Goal: Transaction & Acquisition: Download file/media

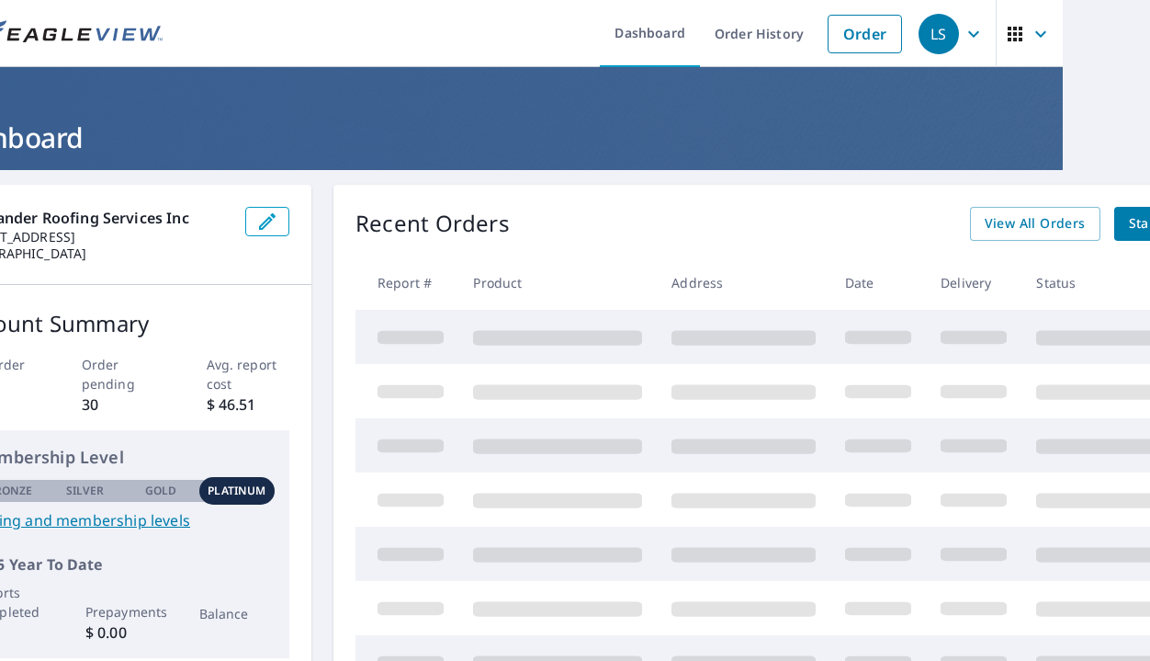
scroll to position [0, 77]
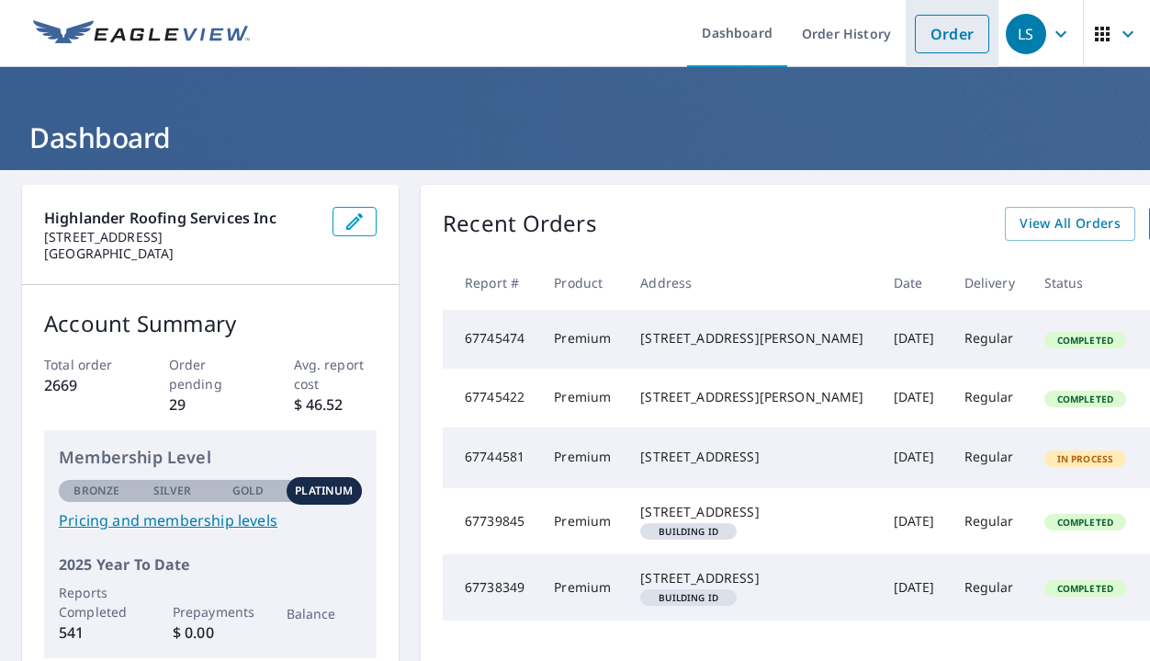
click at [935, 38] on link "Order" at bounding box center [952, 34] width 74 height 39
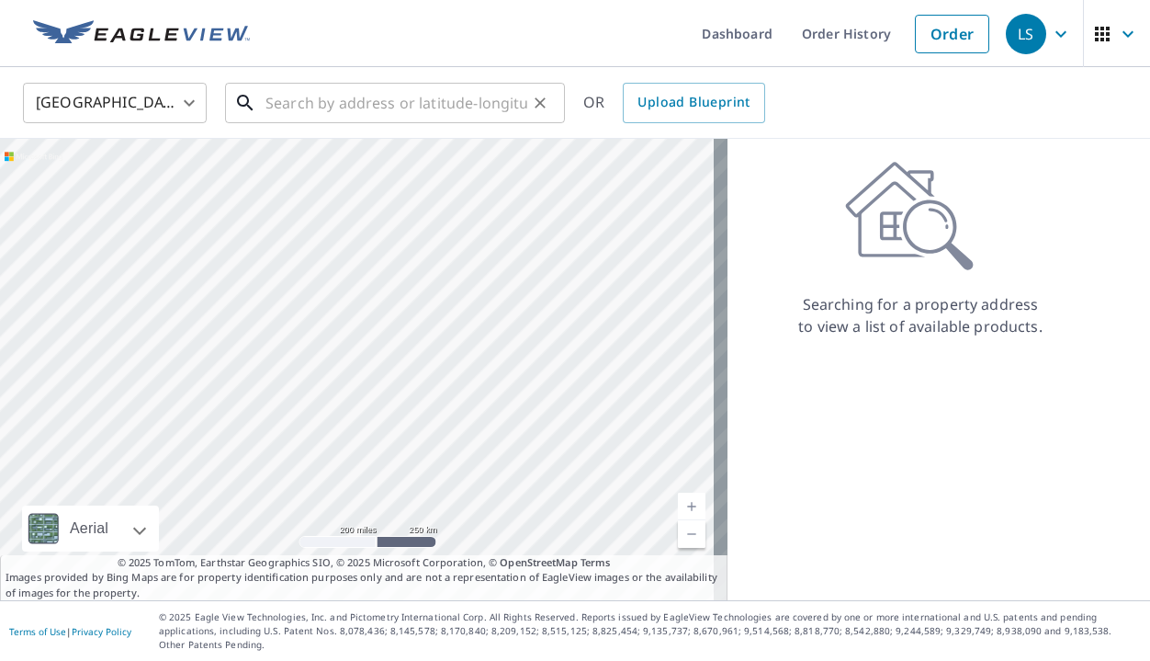
click at [318, 106] on input "text" at bounding box center [396, 102] width 262 height 51
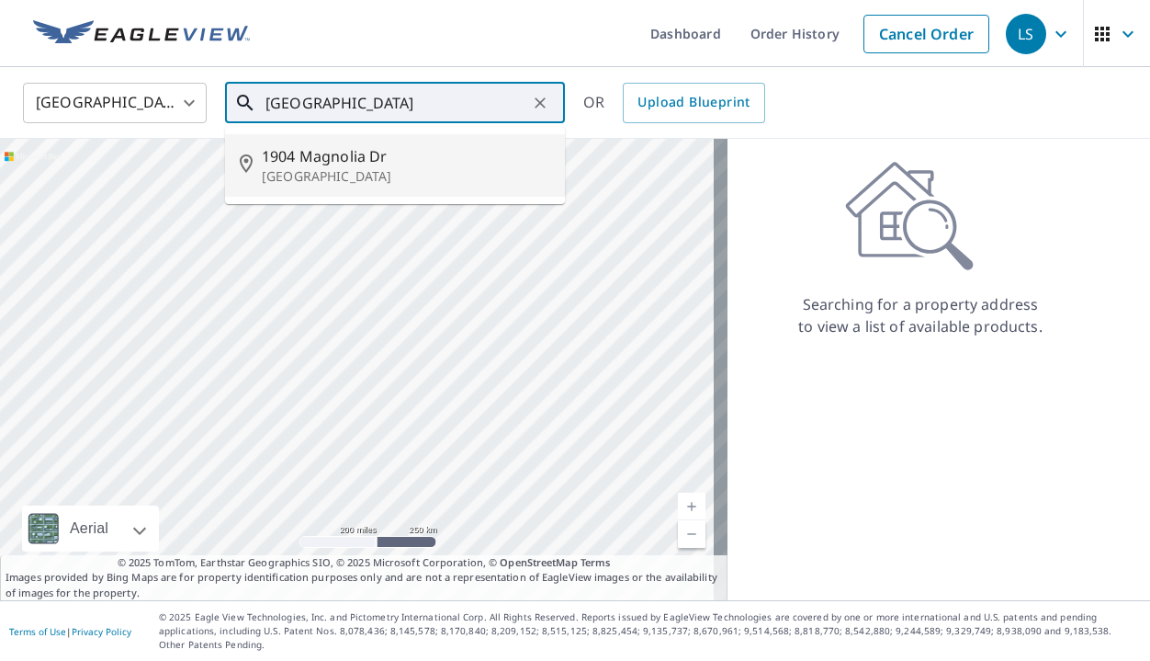
click at [304, 162] on span "1904 Magnolia Dr" at bounding box center [406, 156] width 288 height 22
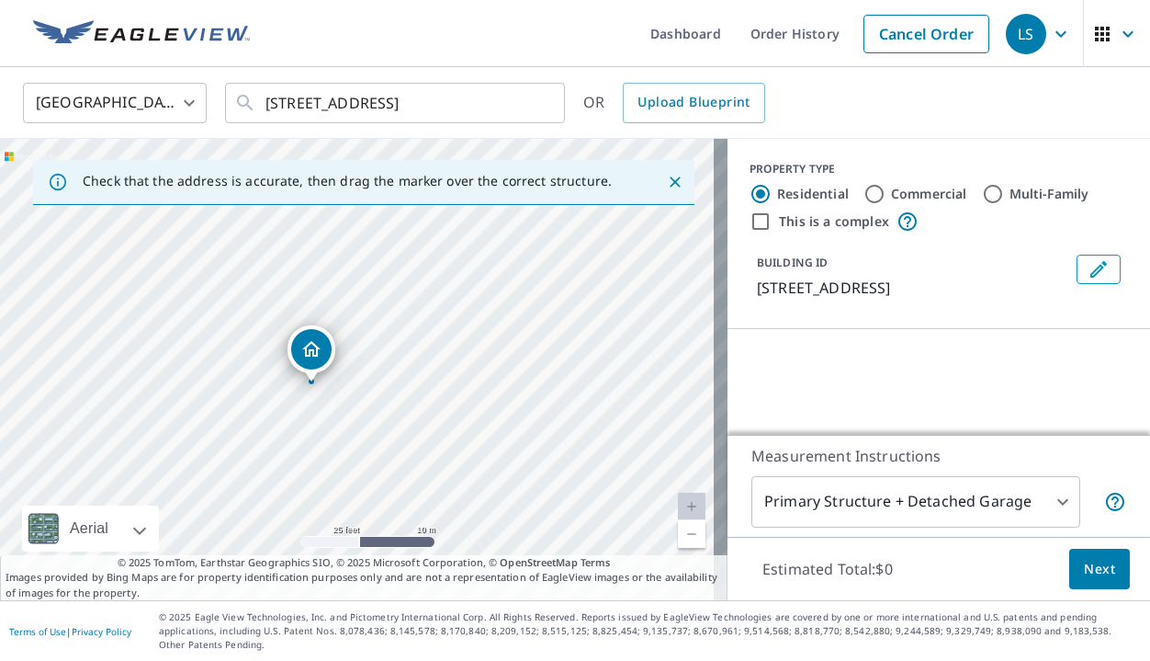
drag, startPoint x: 331, startPoint y: 277, endPoint x: 359, endPoint y: 459, distance: 185.0
click at [359, 459] on div "1904 Magnolia Dr Highlands, NC 28741" at bounding box center [364, 369] width 728 height 461
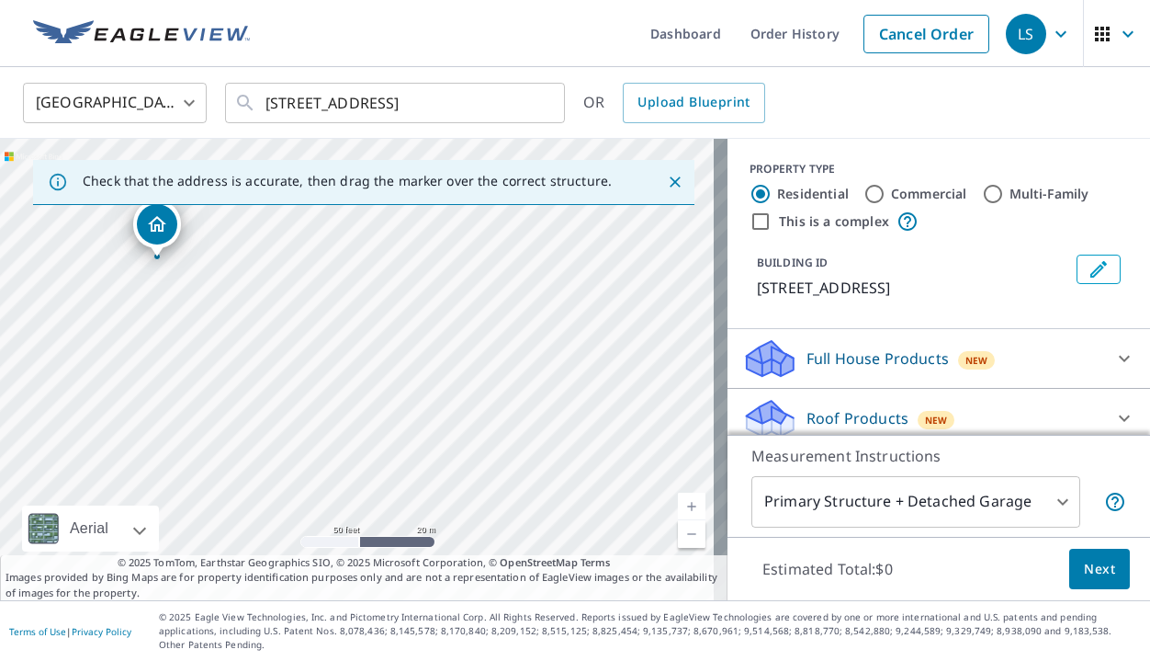
drag, startPoint x: 522, startPoint y: 364, endPoint x: 291, endPoint y: 332, distance: 232.8
click at [291, 332] on div "1904 Magnolia Dr Highlands, NC 28741" at bounding box center [364, 369] width 728 height 461
drag, startPoint x: 363, startPoint y: 323, endPoint x: 245, endPoint y: 338, distance: 118.5
click at [245, 338] on div "1904 Magnolia Dr Highlands, NC 28741" at bounding box center [364, 369] width 728 height 461
drag, startPoint x: 295, startPoint y: 356, endPoint x: 311, endPoint y: 277, distance: 81.6
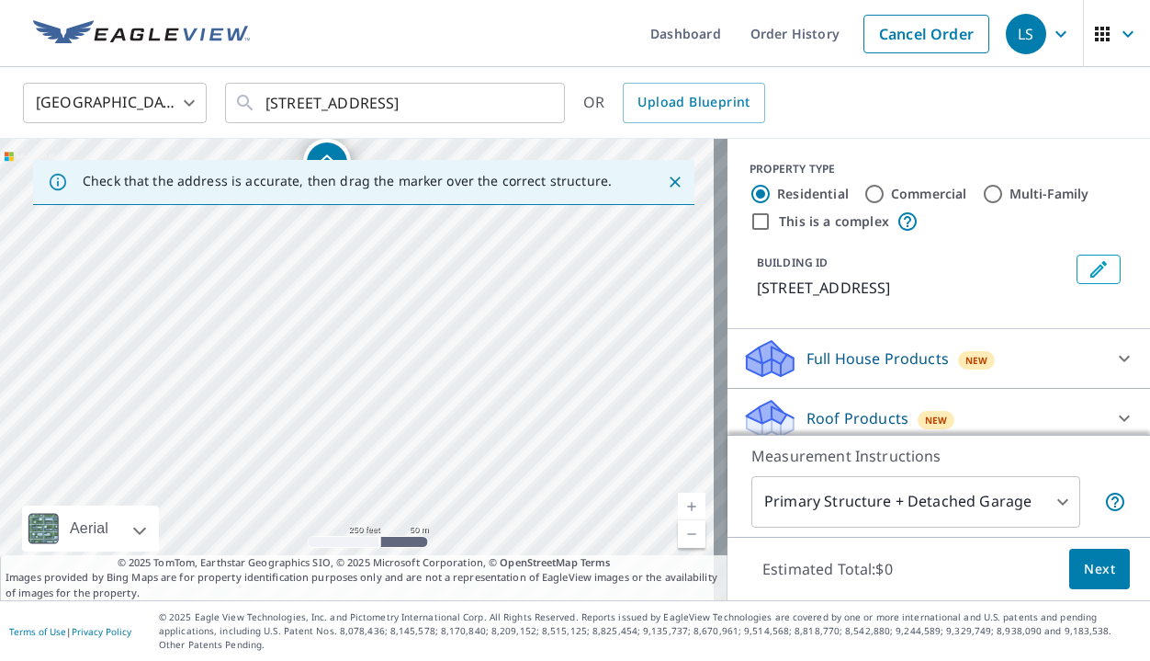
click at [311, 277] on div "1904 Magnolia Dr Highlands, NC 28741" at bounding box center [364, 369] width 728 height 461
drag, startPoint x: 330, startPoint y: 378, endPoint x: 173, endPoint y: 499, distance: 198.5
click at [164, 503] on div "1904 Magnolia Dr Highlands, NC 28741" at bounding box center [364, 369] width 728 height 461
drag, startPoint x: 359, startPoint y: 395, endPoint x: 242, endPoint y: 472, distance: 140.7
click at [242, 472] on div "1904 Magnolia Dr Highlands, NC 28741" at bounding box center [364, 369] width 728 height 461
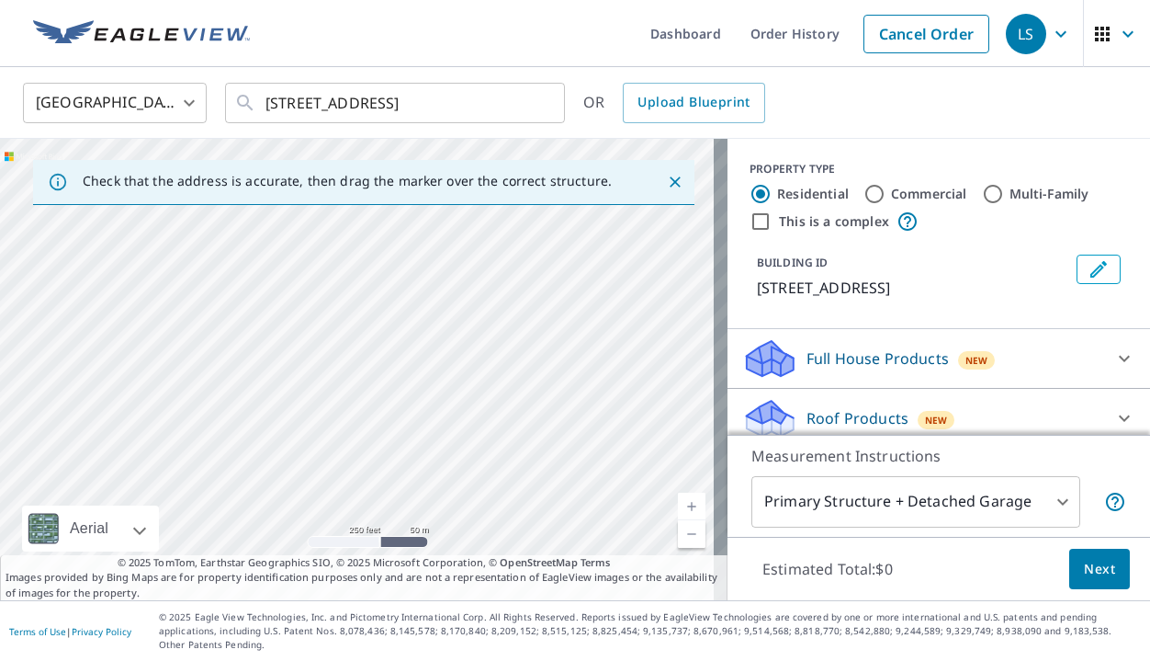
drag, startPoint x: 394, startPoint y: 421, endPoint x: 249, endPoint y: 453, distance: 148.7
click at [249, 453] on div "1904 Magnolia Dr Highlands, NC 28741" at bounding box center [364, 369] width 728 height 461
drag, startPoint x: 447, startPoint y: 421, endPoint x: 258, endPoint y: 454, distance: 192.1
click at [258, 454] on div "1904 Magnolia Dr Highlands, NC 28741" at bounding box center [364, 369] width 728 height 461
click at [234, 325] on div "1904 Magnolia Dr Highlands, NC 28741" at bounding box center [364, 369] width 728 height 461
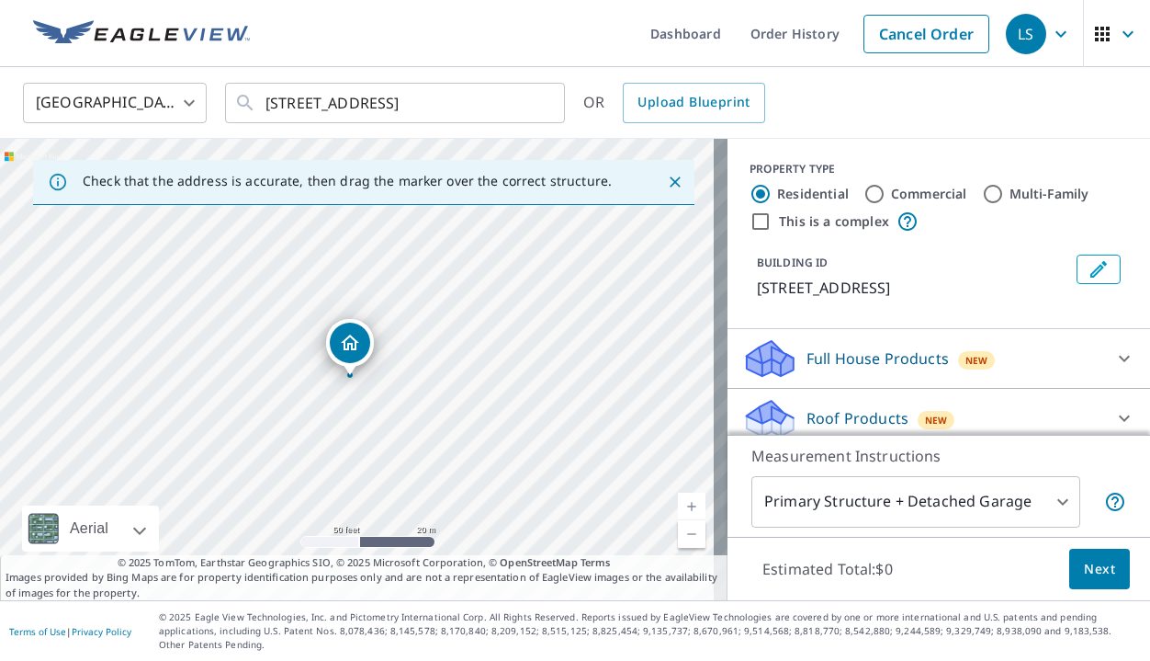
drag, startPoint x: 342, startPoint y: 363, endPoint x: 342, endPoint y: 404, distance: 41.3
click at [342, 404] on div "1904 Magnolia Dr Highlands, NC 28741" at bounding box center [364, 369] width 728 height 461
drag, startPoint x: 285, startPoint y: 355, endPoint x: 328, endPoint y: 436, distance: 92.5
click at [328, 436] on div "1904 Magnolia Dr Highlands, NC 28741" at bounding box center [364, 369] width 728 height 461
drag, startPoint x: 319, startPoint y: 456, endPoint x: 261, endPoint y: 333, distance: 136.0
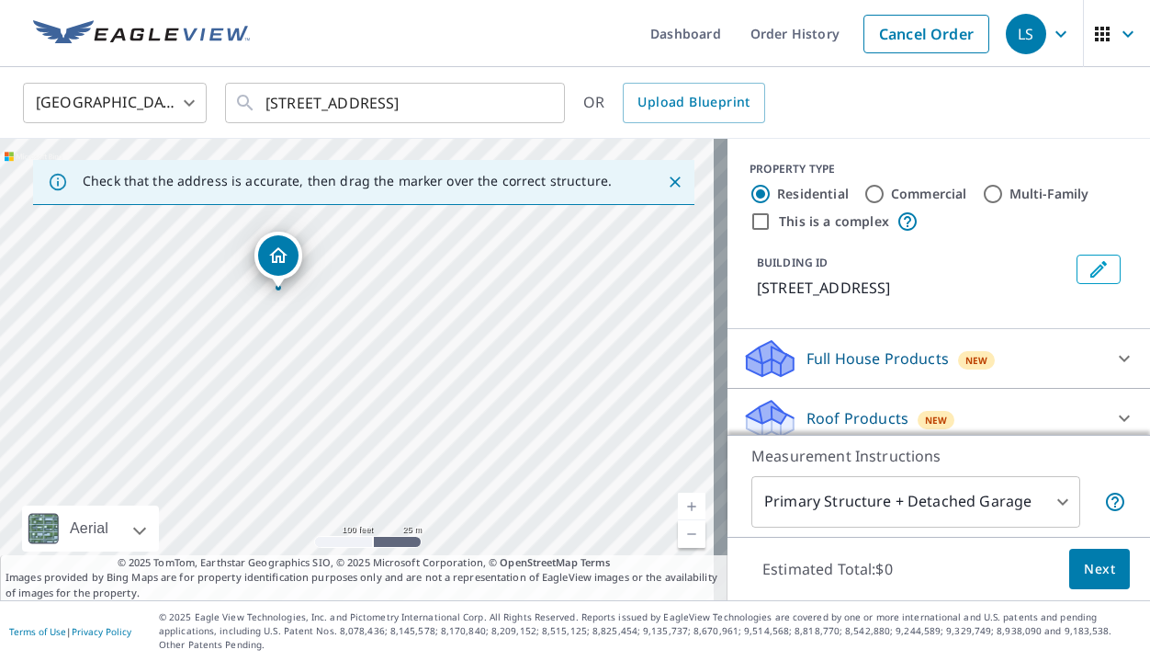
click at [261, 333] on div "1904 Magnolia Dr Highlands, NC 28741" at bounding box center [364, 369] width 728 height 461
drag, startPoint x: 267, startPoint y: 103, endPoint x: 281, endPoint y: 97, distance: 14.8
click at [267, 103] on input "1904 Magnolia Dr Highlands, NC 28741" at bounding box center [396, 102] width 262 height 51
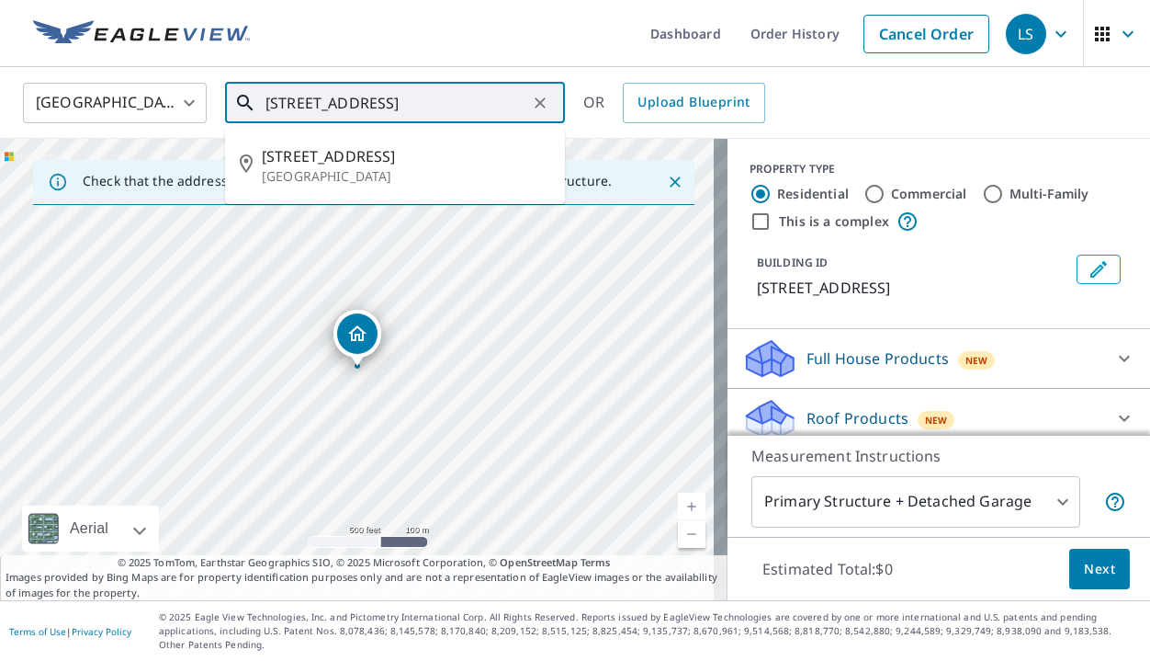
type input "2420 Magnolia Dr Highlands, NC 28741"
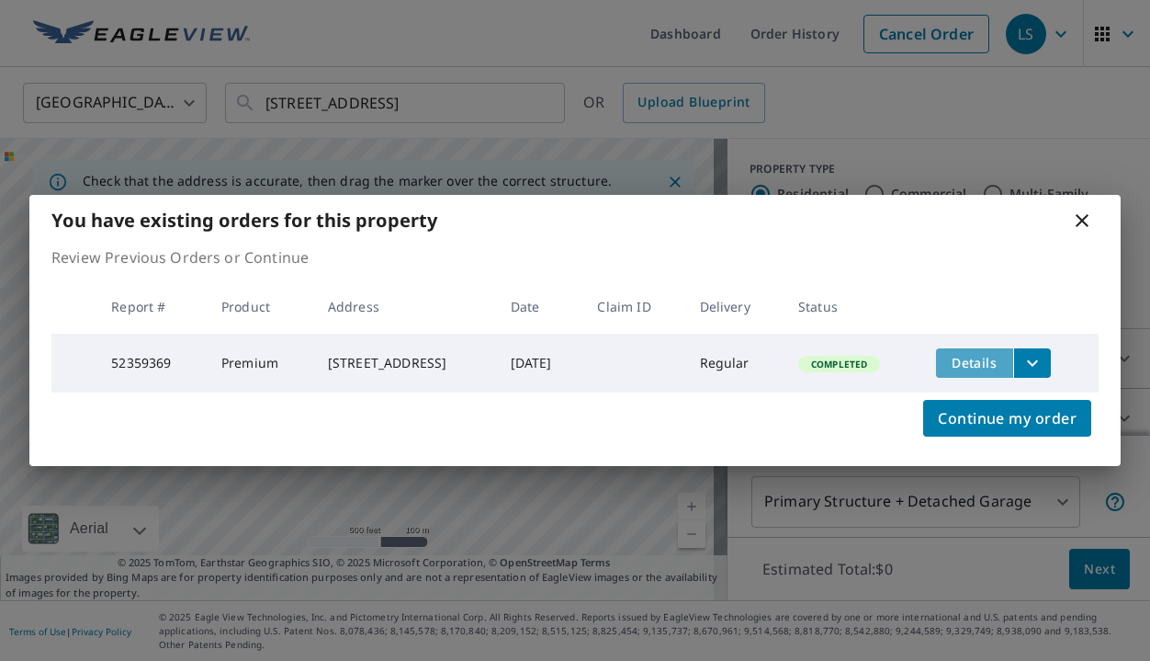
click at [981, 357] on span "Details" at bounding box center [974, 362] width 55 height 17
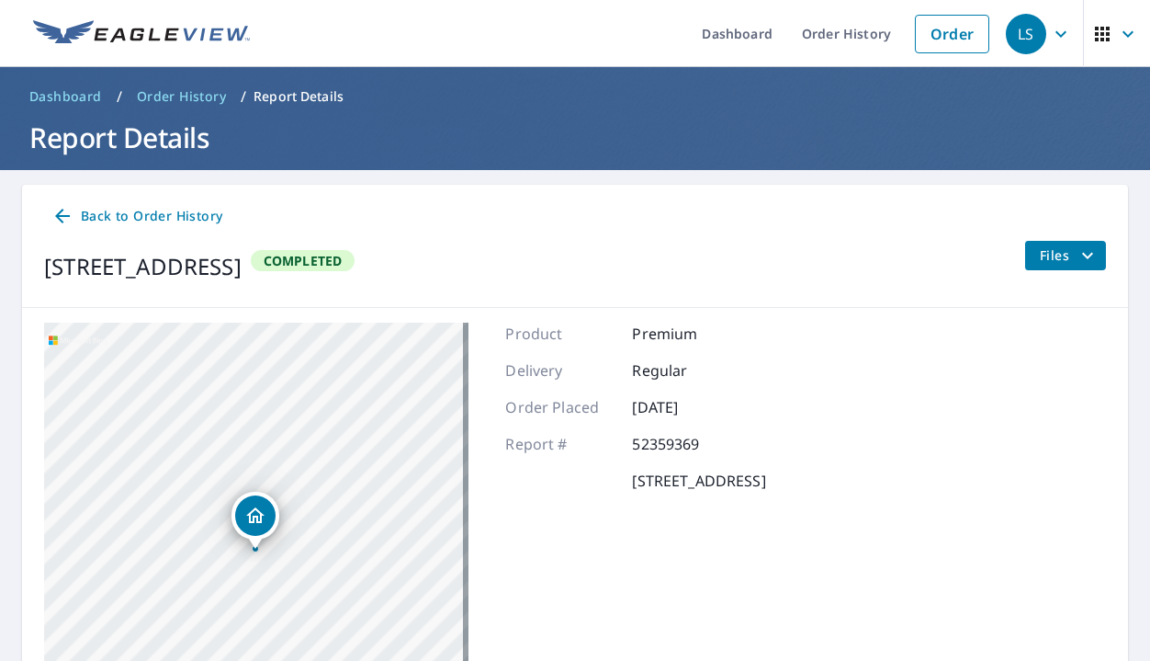
click at [1084, 259] on icon "filesDropdownBtn-52359369" at bounding box center [1088, 255] width 22 height 22
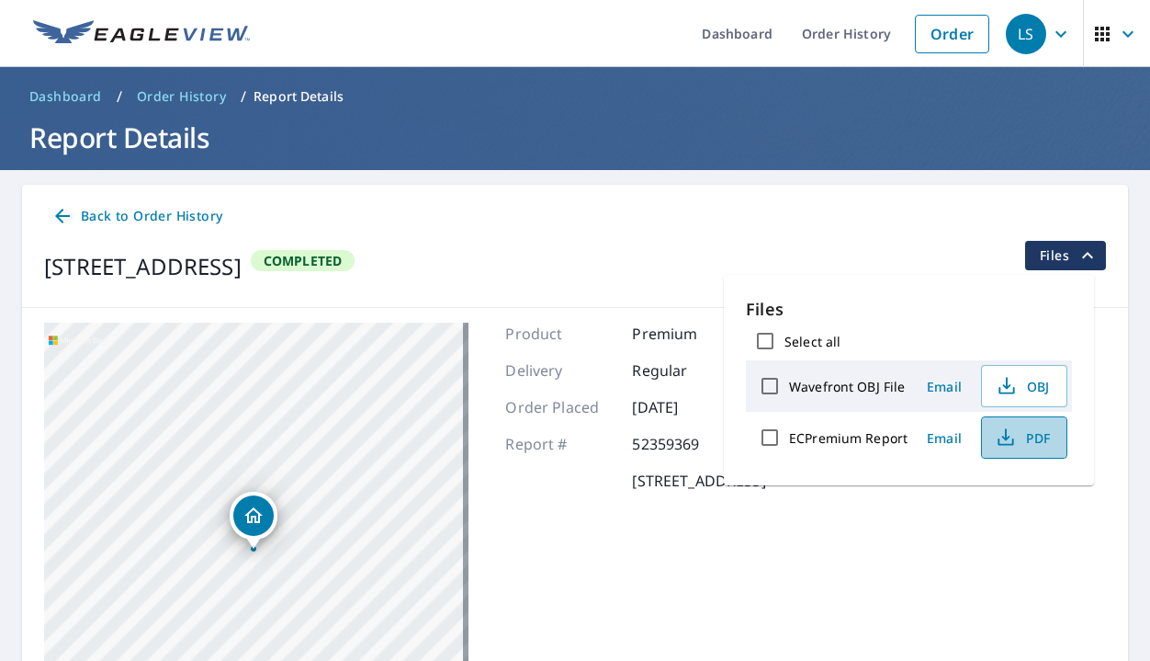
click at [1000, 442] on icon "button" at bounding box center [1006, 437] width 22 height 22
click at [1011, 390] on icon "button" at bounding box center [1007, 386] width 22 height 22
